Goal: Information Seeking & Learning: Learn about a topic

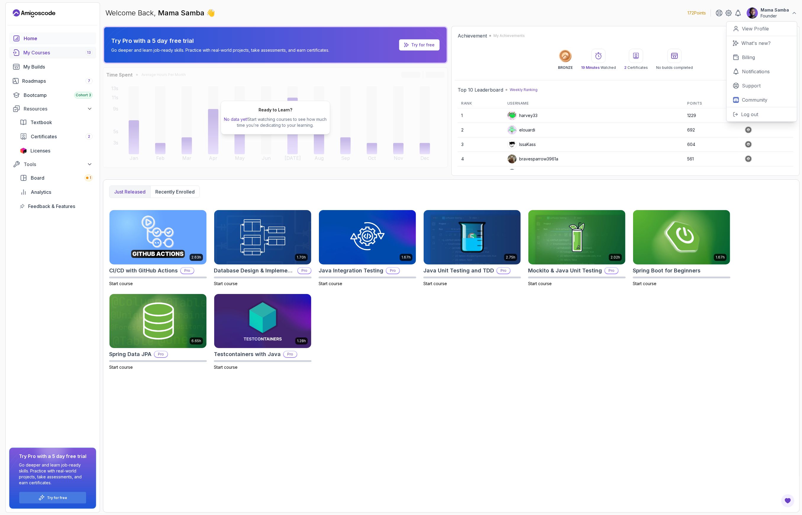
click at [40, 52] on div "My Courses 13" at bounding box center [57, 52] width 69 height 7
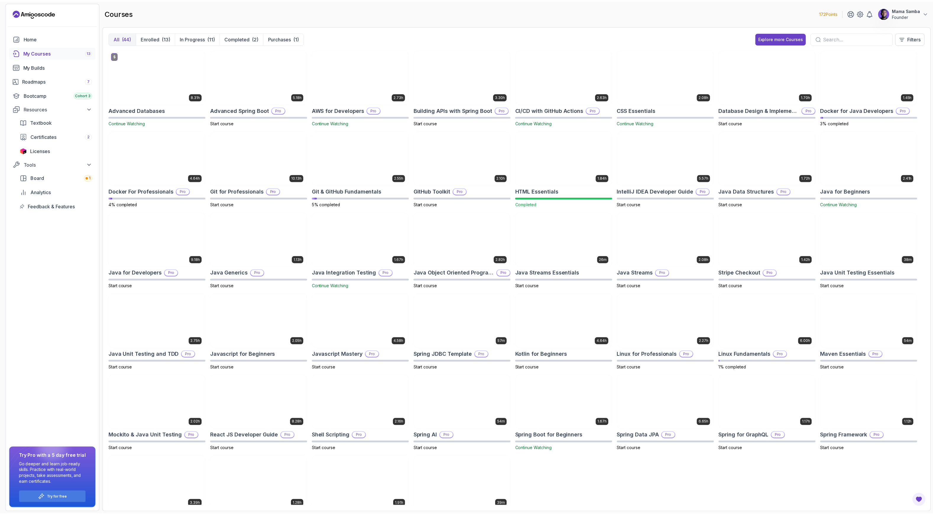
scroll to position [33, 0]
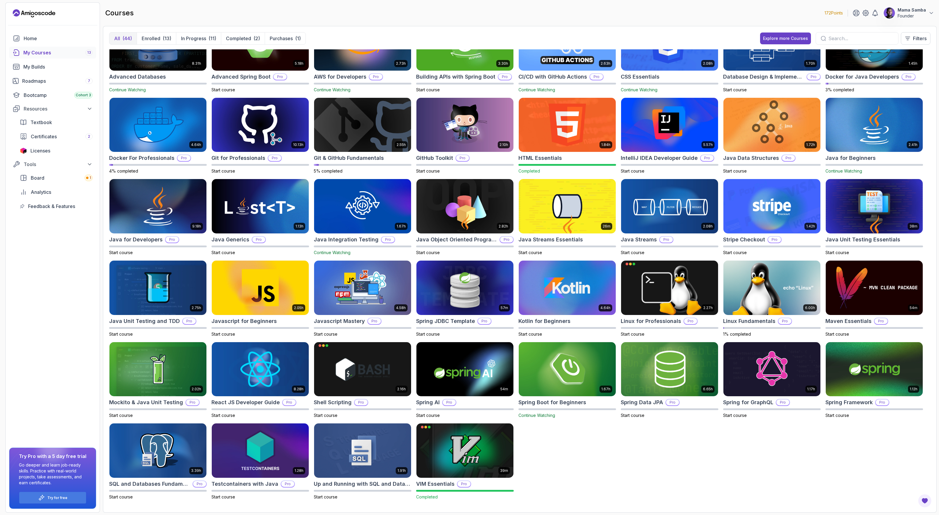
click at [581, 456] on div "$ 8.31h Advanced Databases Continue Watching 5.18h Advanced Spring Boot Pro Sta…" at bounding box center [519, 277] width 821 height 457
click at [47, 64] on div "My Builds" at bounding box center [57, 66] width 69 height 7
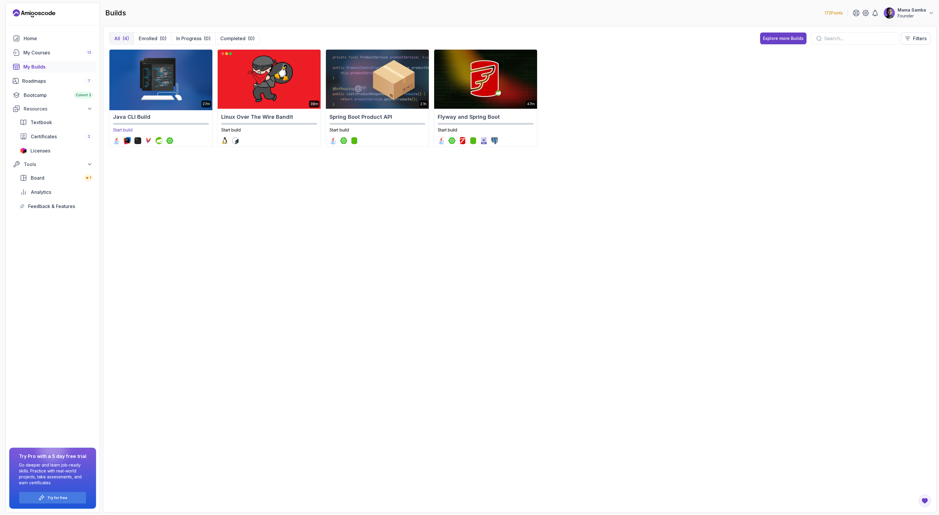
click at [155, 83] on img at bounding box center [161, 79] width 108 height 62
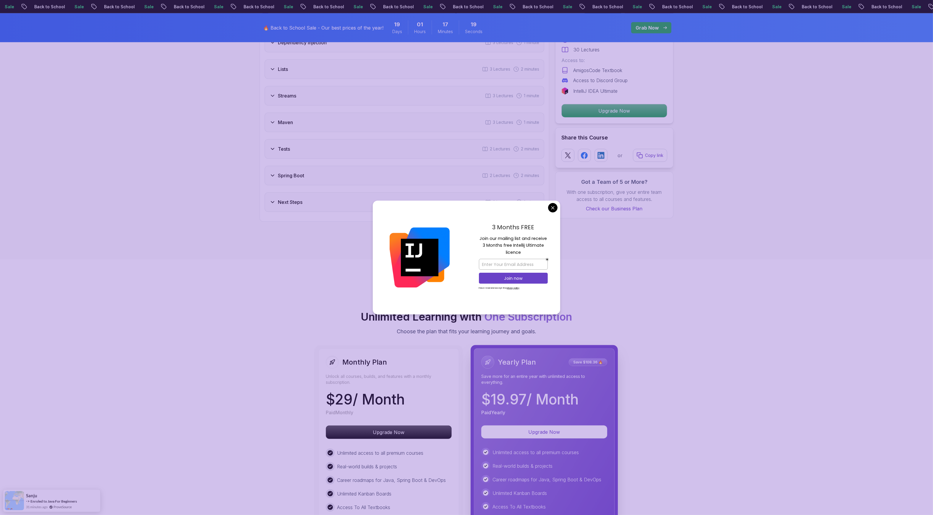
scroll to position [799, 0]
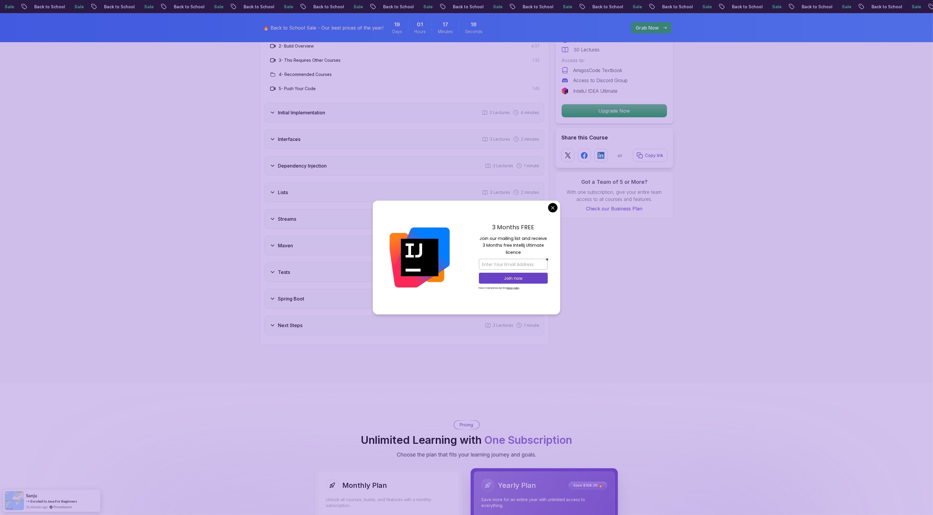
click at [556, 207] on body "Sale Back to School Sale Back to School Sale Back to School Sale Back to School…" at bounding box center [466, 484] width 933 height 2567
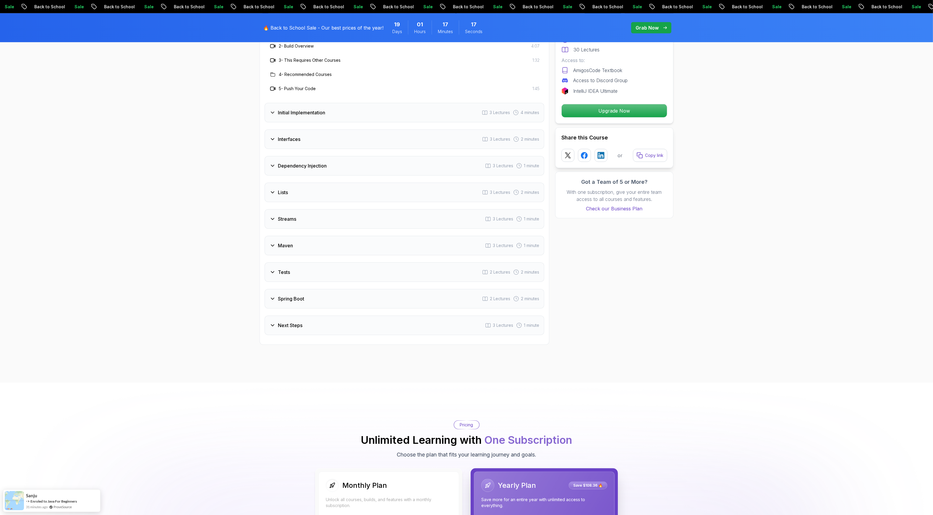
scroll to position [790, 0]
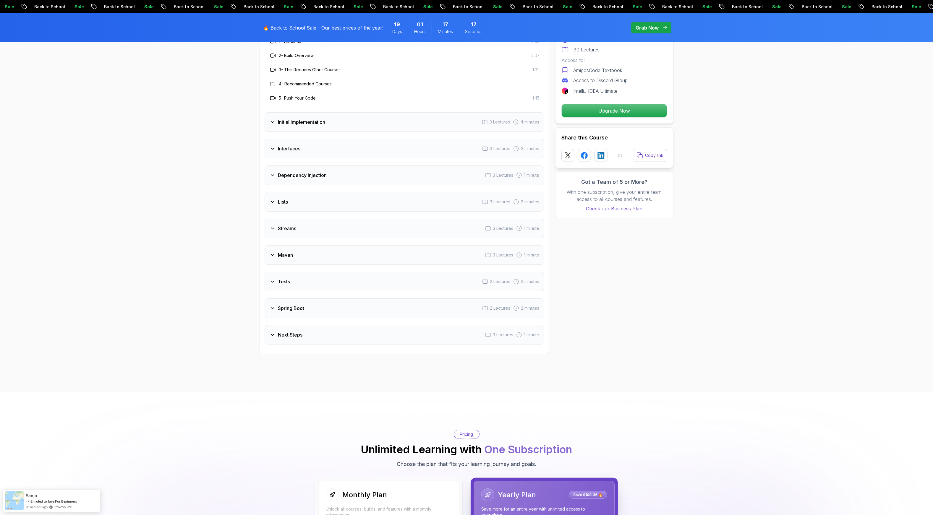
click at [294, 126] on h3 "Initial Implementation" at bounding box center [301, 122] width 47 height 7
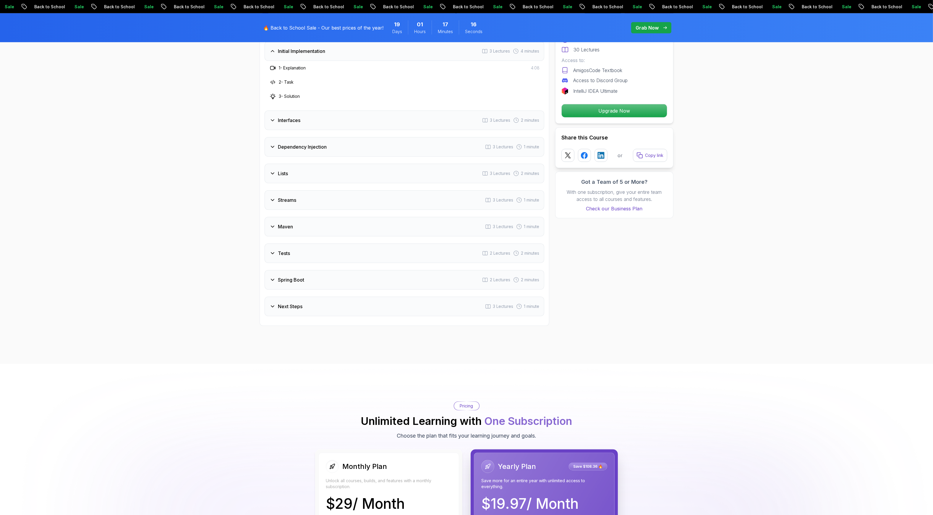
click at [294, 122] on h3 "Interfaces" at bounding box center [289, 120] width 22 height 7
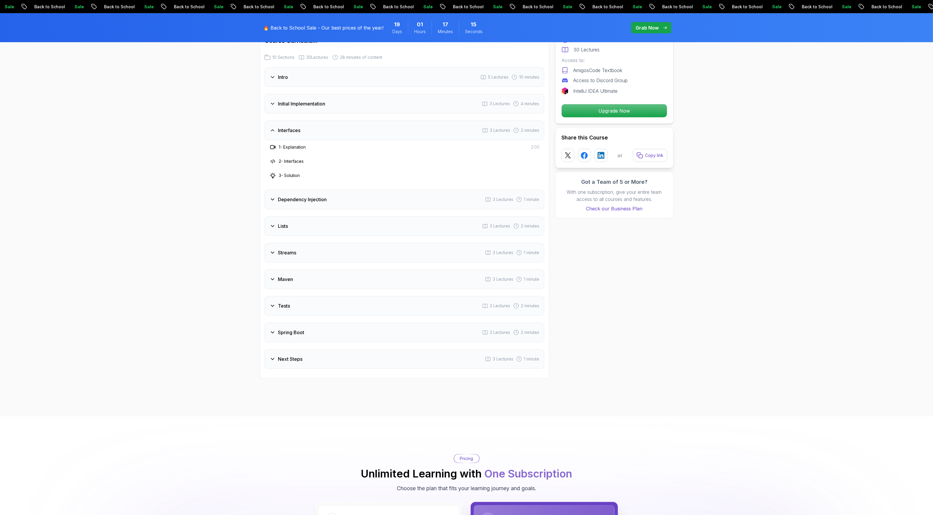
click at [290, 109] on div "Initial Implementation 3 Lectures 4 minutes" at bounding box center [405, 104] width 280 height 20
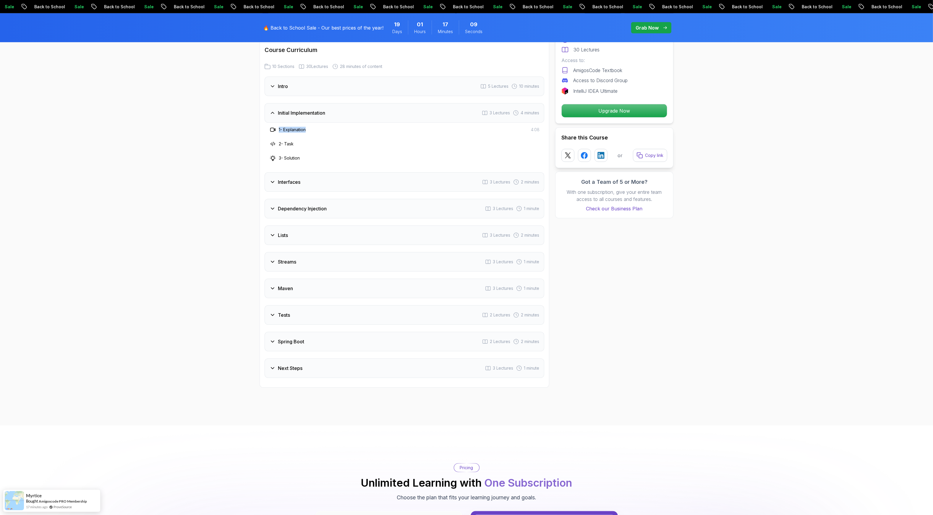
drag, startPoint x: 279, startPoint y: 129, endPoint x: 325, endPoint y: 132, distance: 46.8
click at [325, 132] on div "1 - Explanation 4:08" at bounding box center [404, 129] width 270 height 7
drag, startPoint x: 301, startPoint y: 147, endPoint x: 285, endPoint y: 147, distance: 16.6
click at [285, 147] on div "2 - Task" at bounding box center [404, 143] width 270 height 7
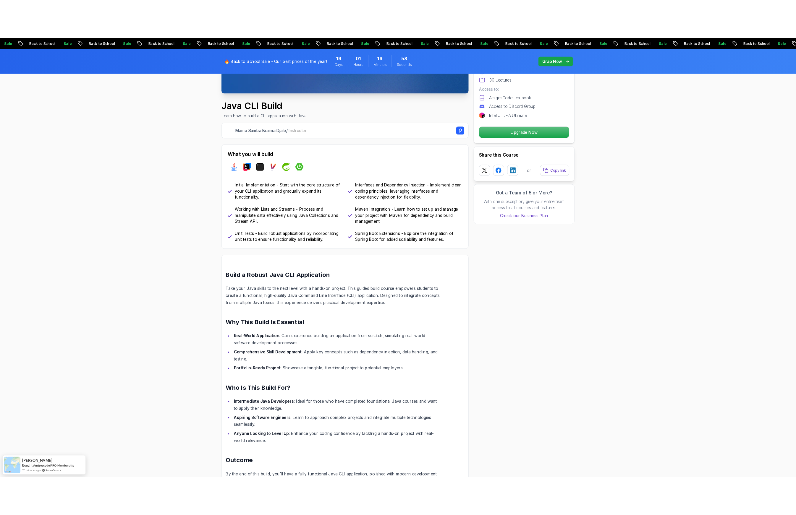
scroll to position [0, 0]
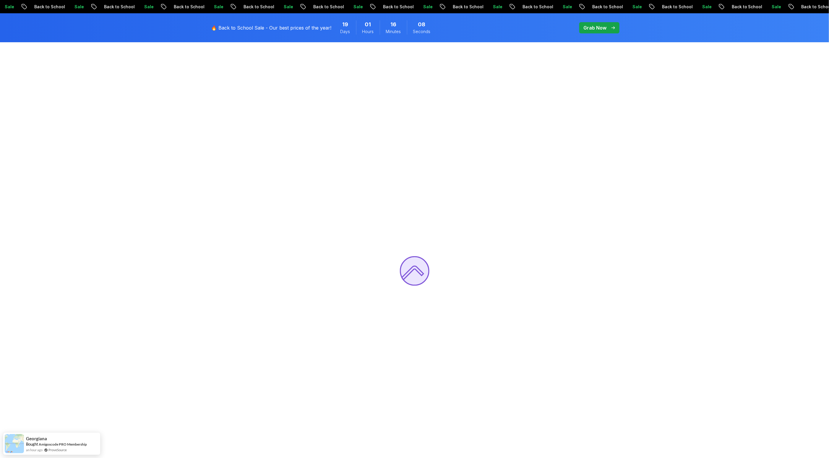
scroll to position [26, 0]
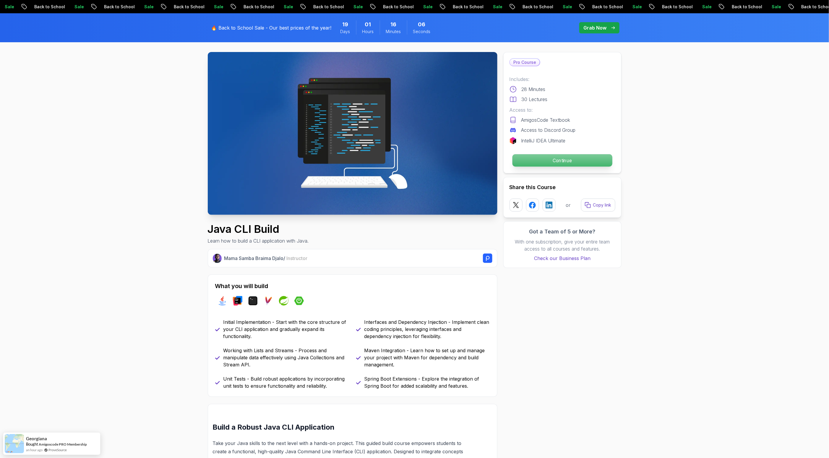
click at [570, 161] on p "Continue" at bounding box center [562, 160] width 100 height 12
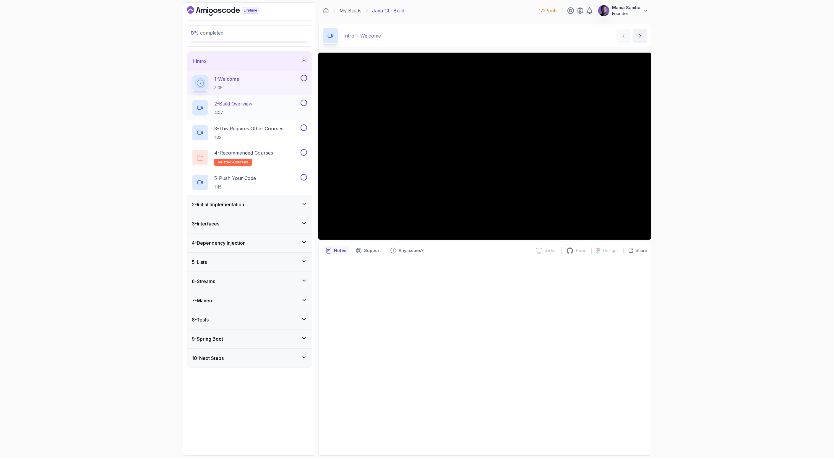
click at [248, 108] on h2 "2 - Build Overview 4:07" at bounding box center [233, 107] width 38 height 15
click at [242, 127] on p "3 - This Requires Other Courses" at bounding box center [248, 128] width 69 height 7
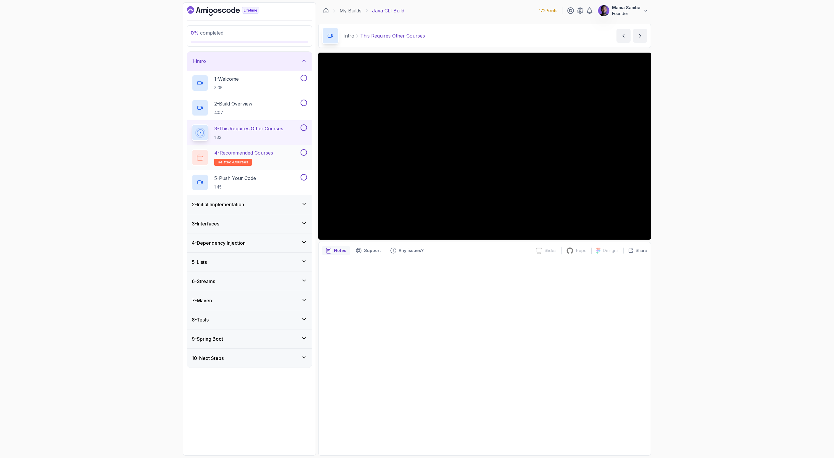
click at [261, 157] on h2 "4 - Recommended Courses related-courses" at bounding box center [243, 157] width 59 height 17
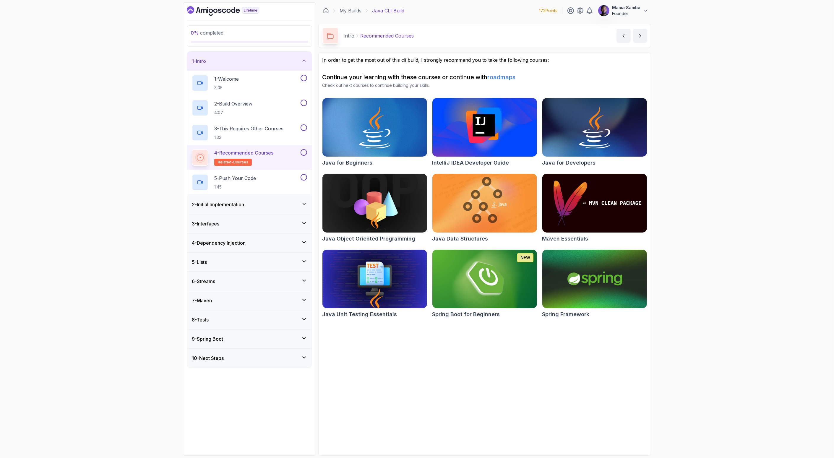
click at [233, 202] on h3 "2 - Initial Implementation" at bounding box center [218, 204] width 52 height 7
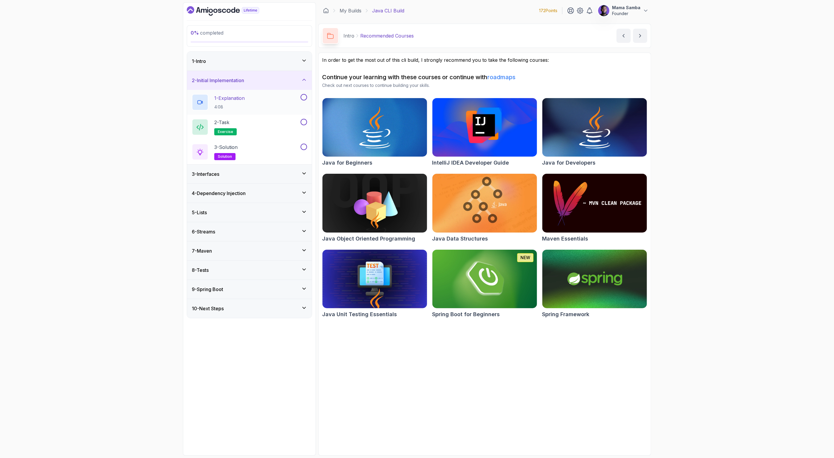
click at [245, 106] on p "4:08" at bounding box center [229, 107] width 30 height 6
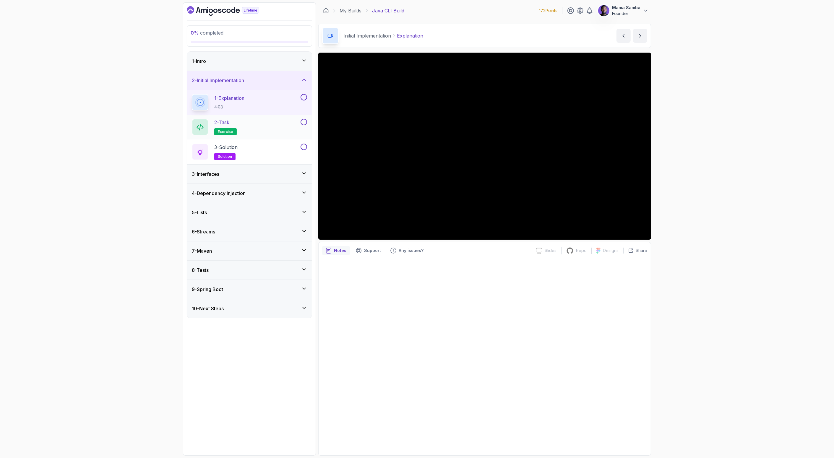
click at [254, 128] on div "2 - Task exercise" at bounding box center [246, 127] width 108 height 17
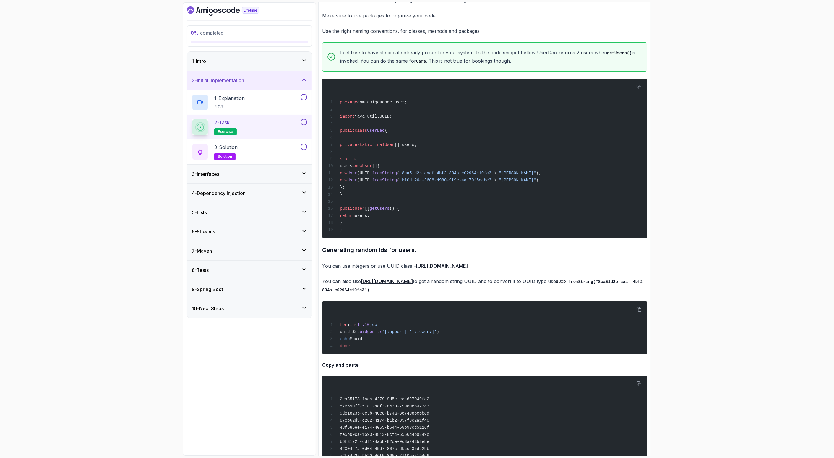
scroll to position [442, 0]
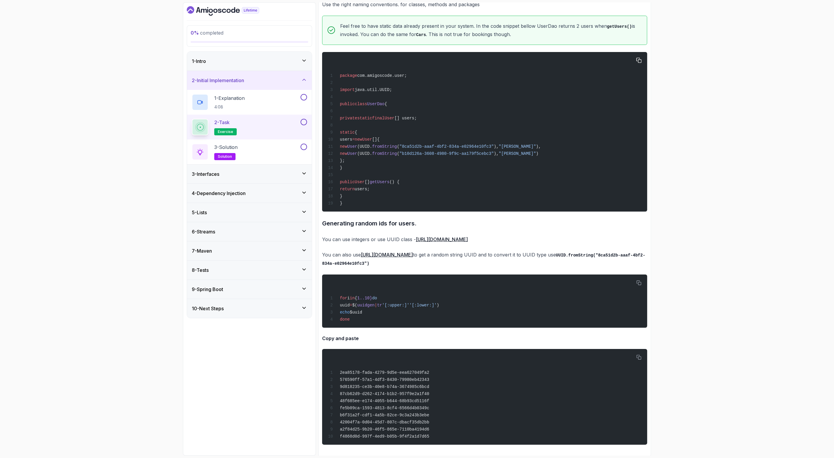
click at [351, 116] on span "private" at bounding box center [348, 118] width 17 height 5
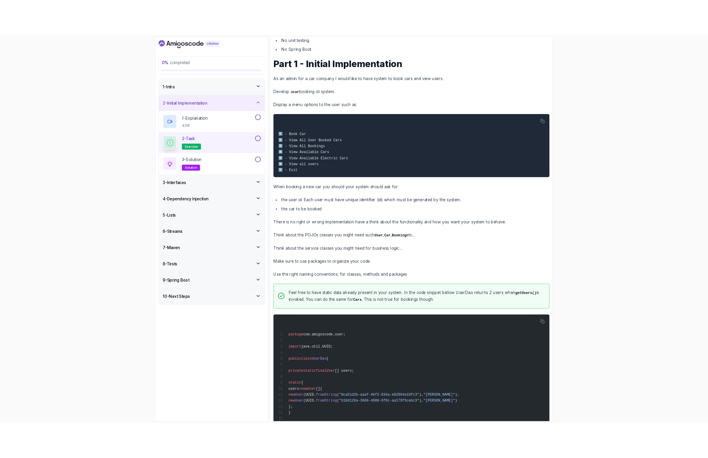
scroll to position [169, 0]
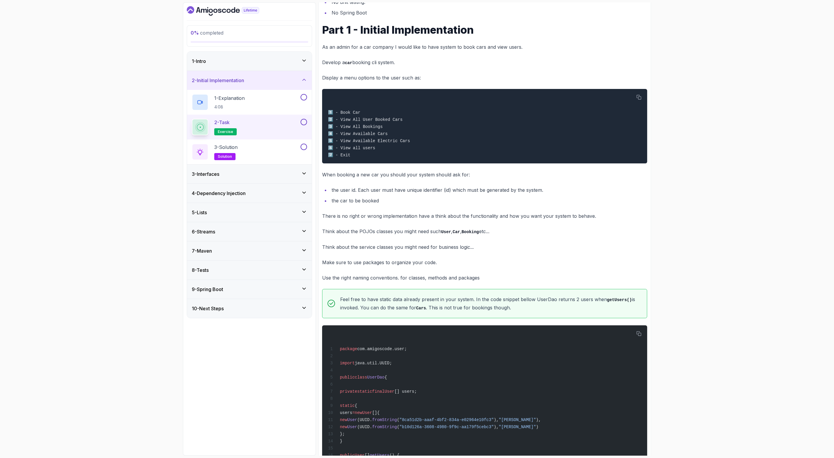
click at [244, 82] on h3 "2 - Initial Implementation" at bounding box center [218, 80] width 52 height 7
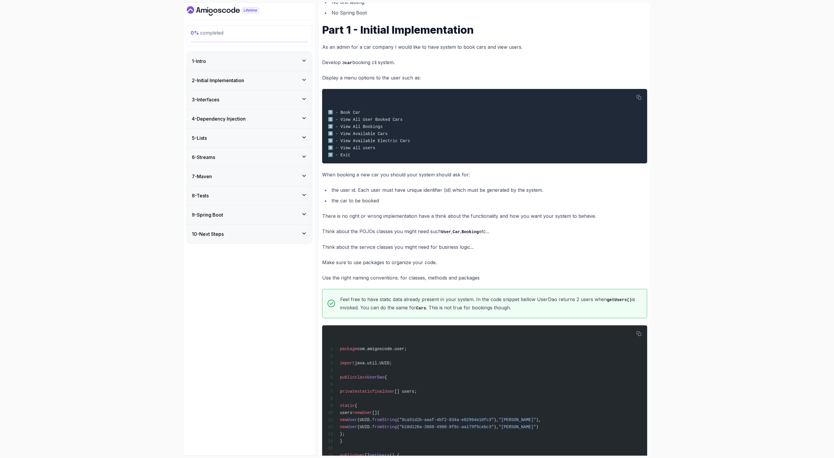
click at [244, 81] on h3 "2 - Initial Implementation" at bounding box center [218, 80] width 52 height 7
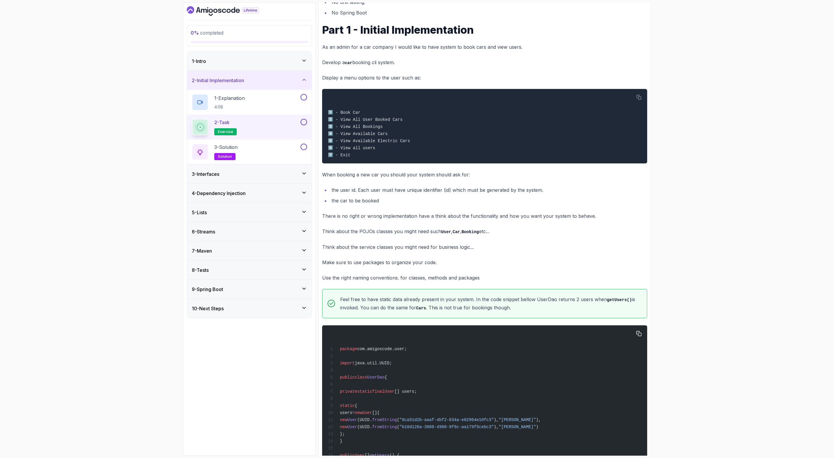
click at [392, 354] on div "package com.amigoscode.user; import java.util.UUID; public class [GEOGRAPHIC_DA…" at bounding box center [485, 405] width 316 height 153
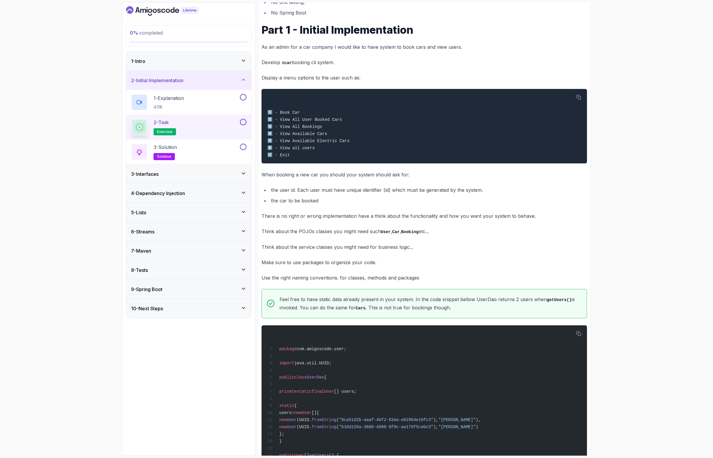
click at [135, 14] on icon "Dashboard" at bounding box center [162, 10] width 72 height 9
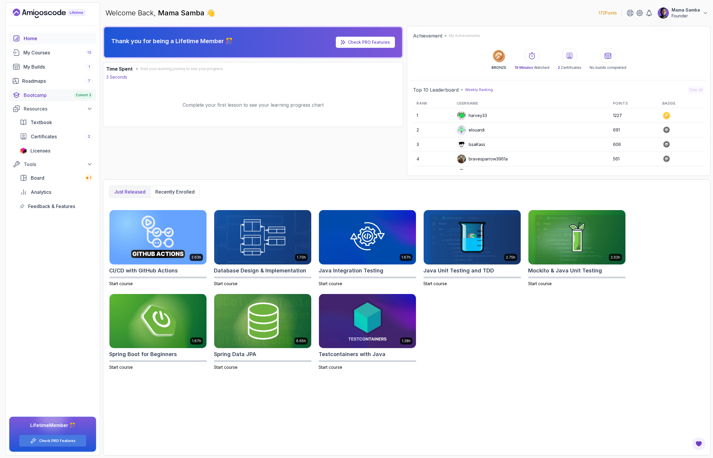
click at [32, 93] on div "Bootcamp Cohort 3" at bounding box center [58, 95] width 69 height 7
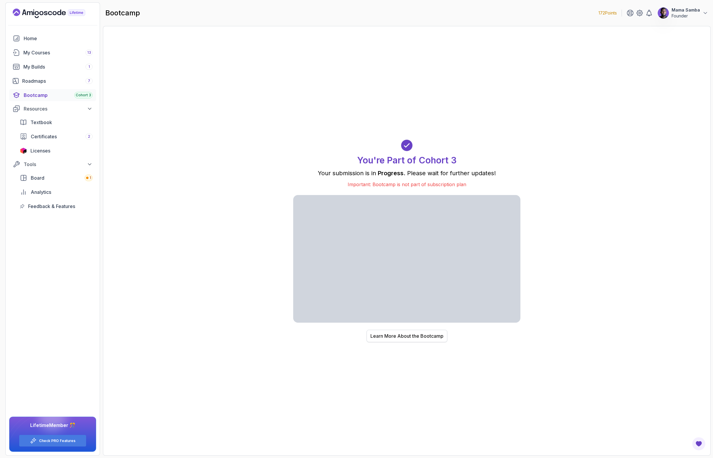
click at [428, 336] on div "Learn More About the Bootcamp" at bounding box center [406, 336] width 73 height 7
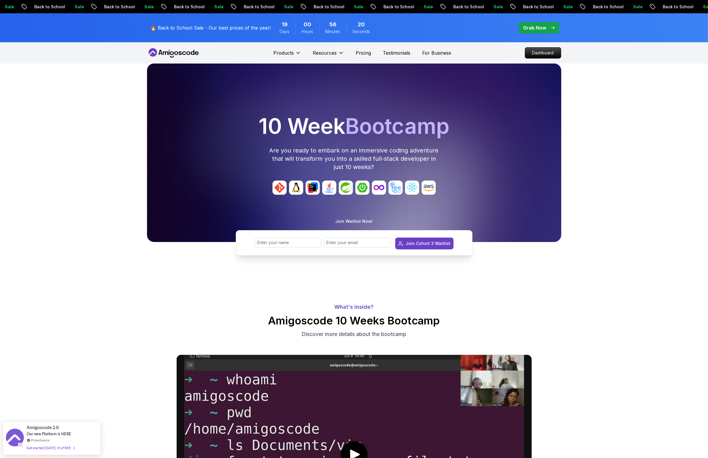
click at [441, 167] on div "10 Week Bootcamp Are you ready to embark on an immersive coding adventure that …" at bounding box center [353, 144] width 409 height 56
click at [417, 155] on p "Are you ready to embark on an immersive coding adventure that will transform yo…" at bounding box center [354, 158] width 170 height 25
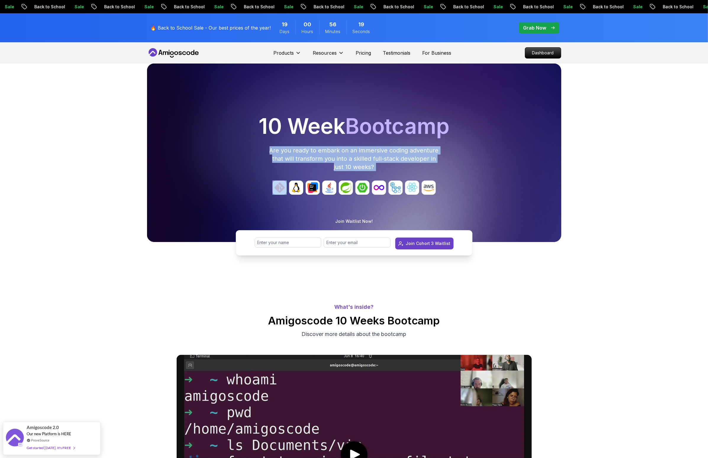
click at [417, 155] on p "Are you ready to embark on an immersive coding adventure that will transform yo…" at bounding box center [354, 158] width 170 height 25
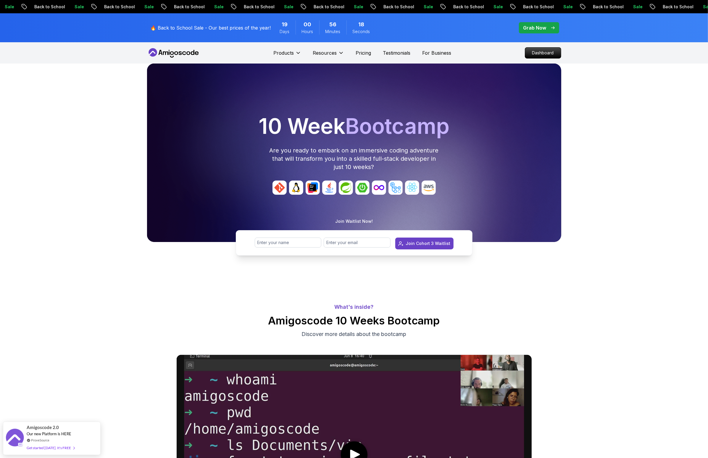
click at [494, 208] on div at bounding box center [353, 195] width 409 height 28
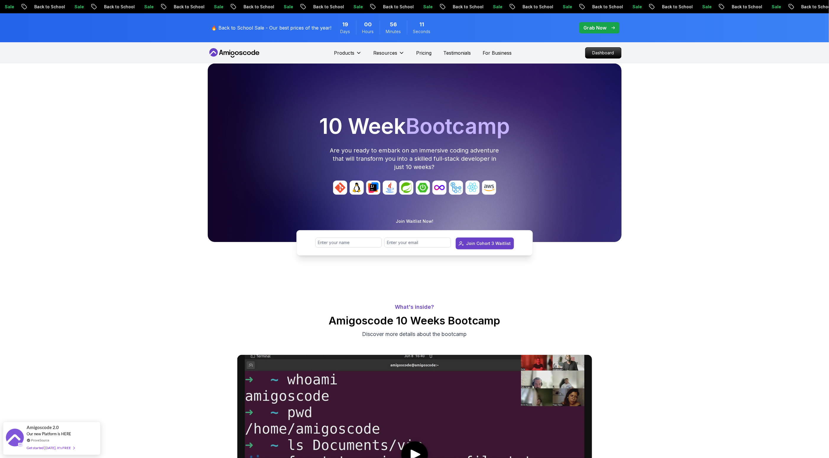
click at [129, 125] on div "10 Week Bootcamp Are you ready to embark on an immersive coding adventure that …" at bounding box center [414, 172] width 829 height 216
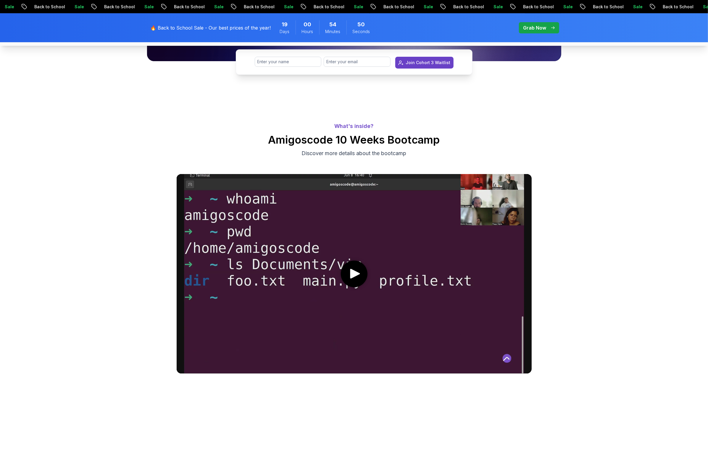
scroll to position [215, 0]
